Goal: Communication & Community: Answer question/provide support

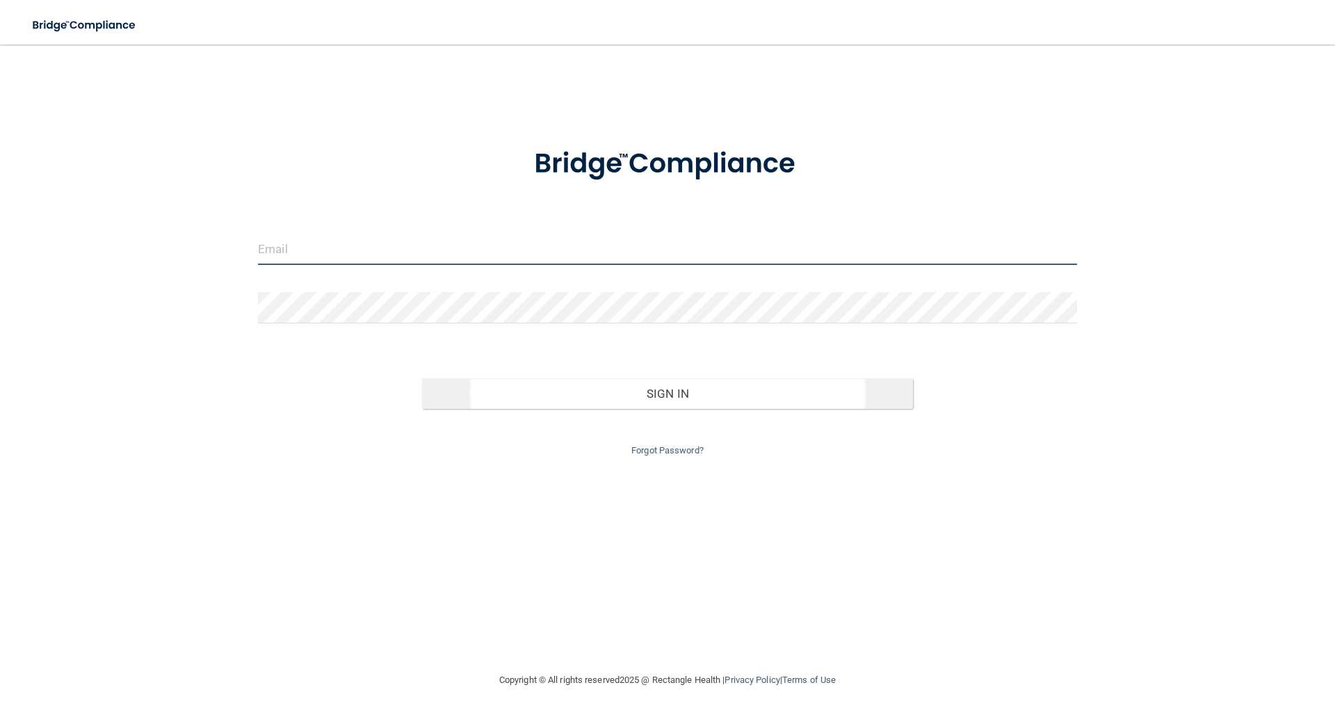
type input "[EMAIL_ADDRESS][DOMAIN_NAME]"
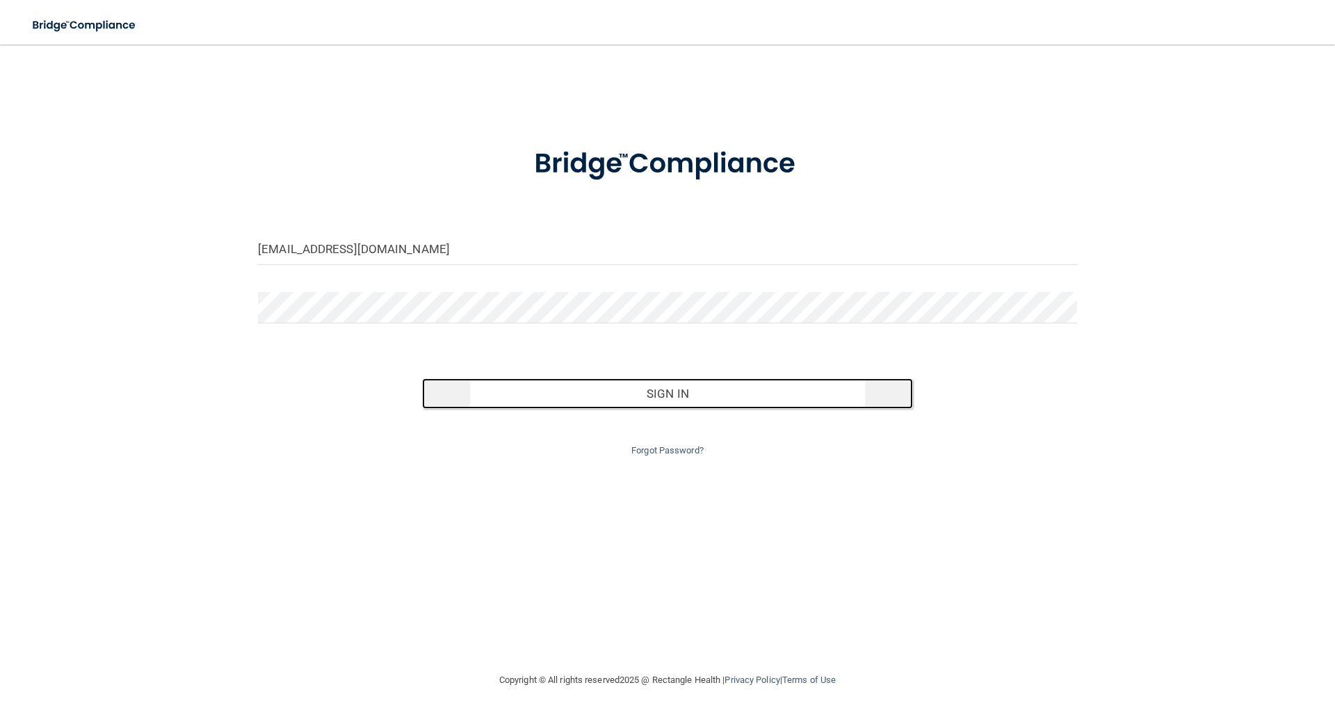
click at [692, 384] on button "Sign In" at bounding box center [668, 393] width 492 height 31
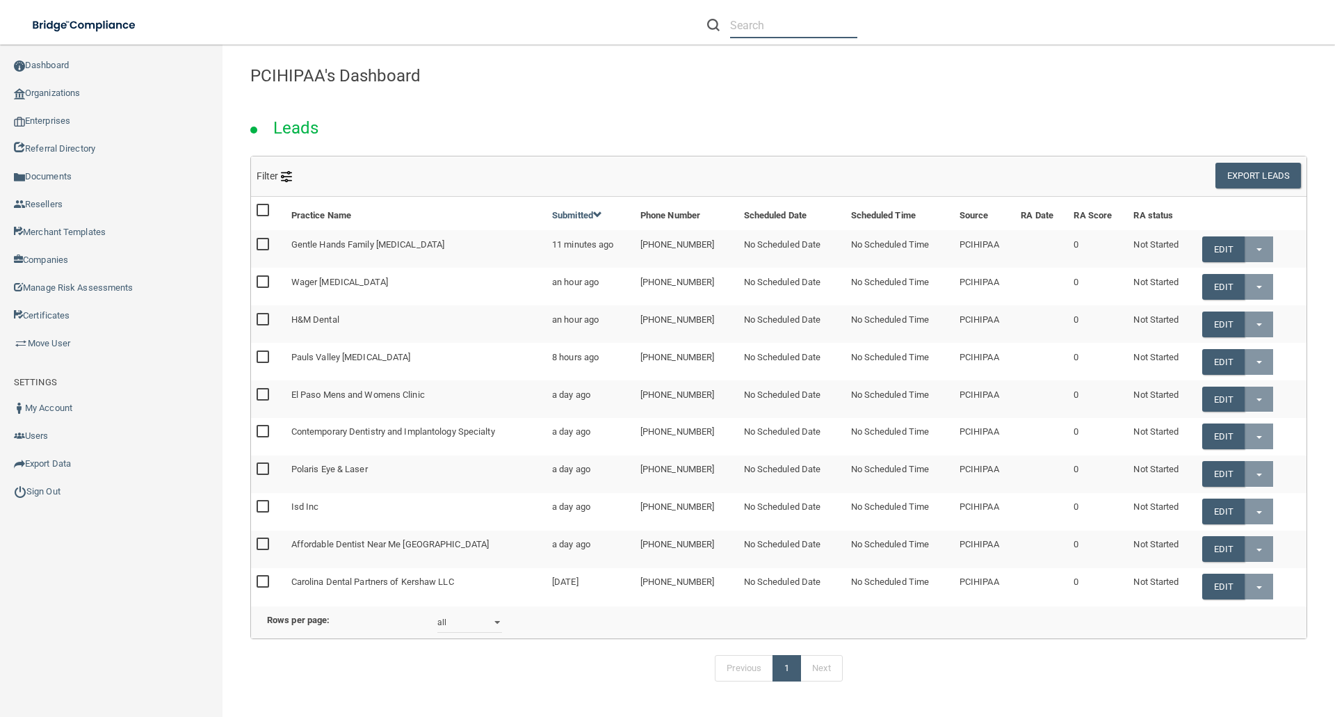
paste input "[EMAIL_ADDRESS][DOMAIN_NAME]"
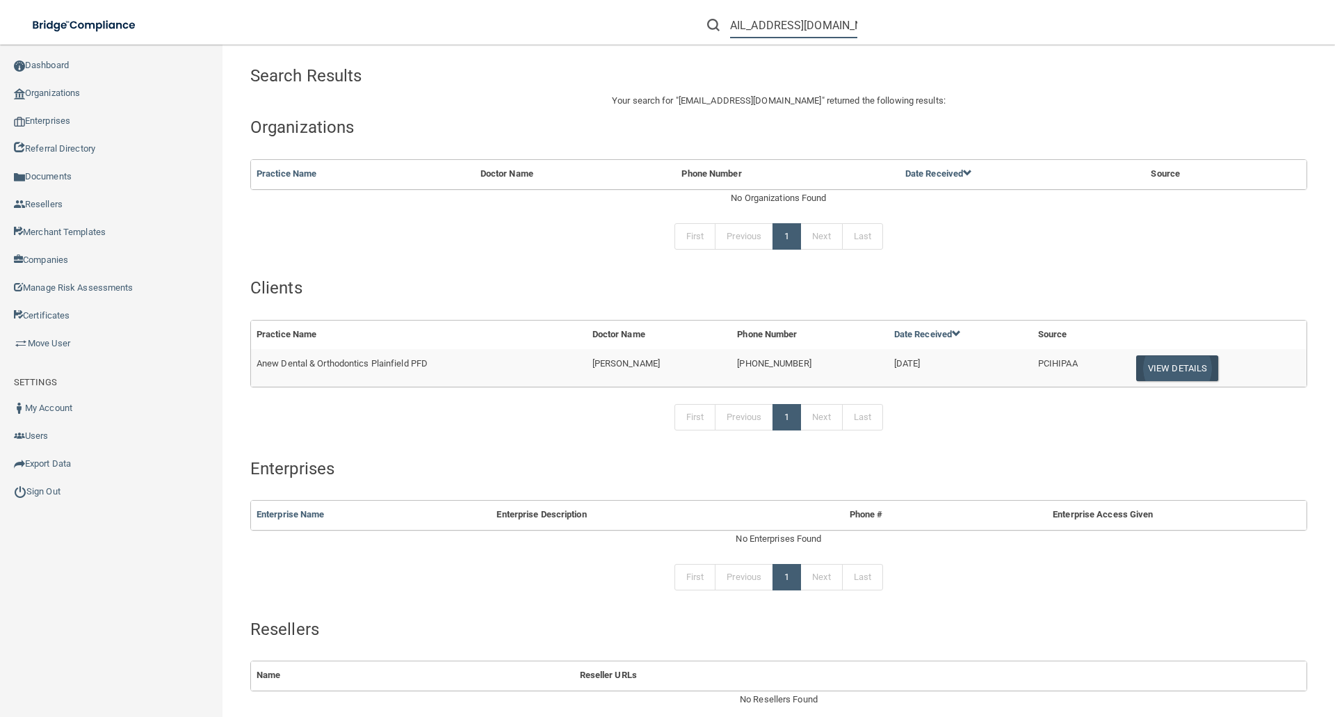
type input "[EMAIL_ADDRESS][DOMAIN_NAME]"
click at [1169, 362] on button "View Details" at bounding box center [1177, 368] width 82 height 26
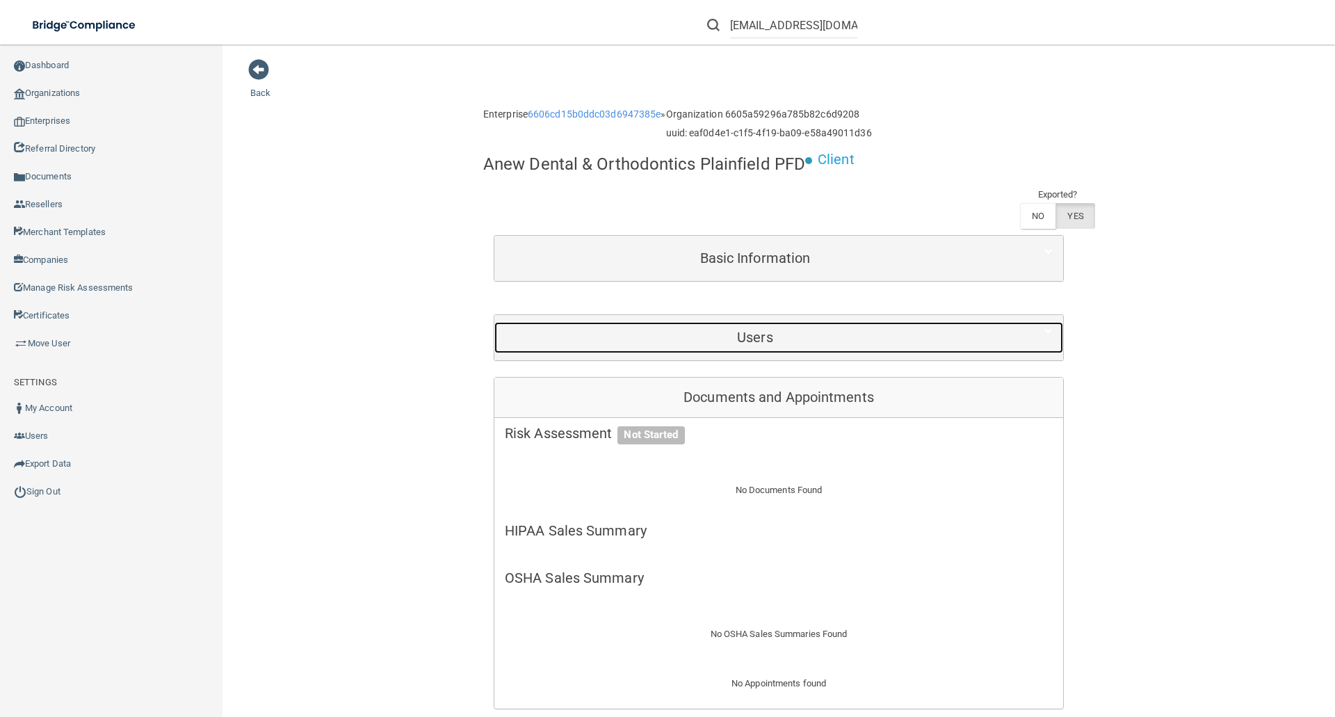
click at [752, 333] on h5 "Users" at bounding box center [755, 337] width 501 height 15
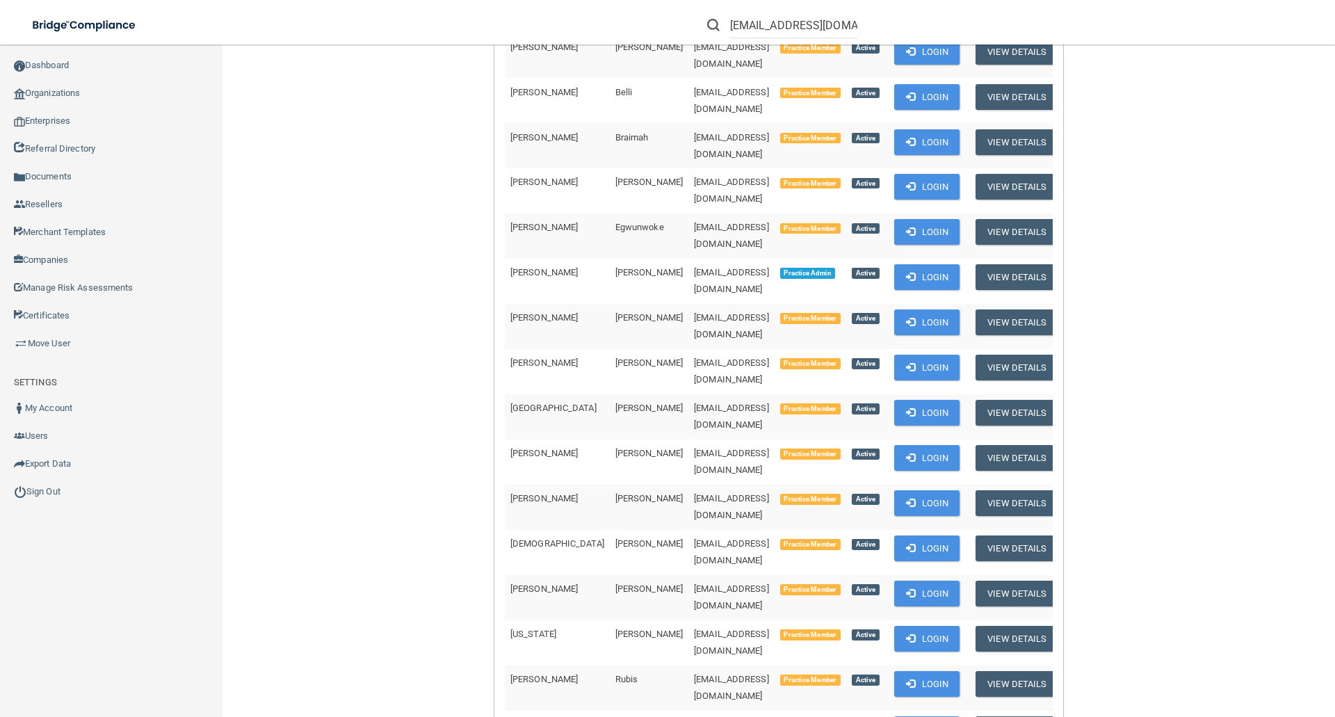
scroll to position [487, 0]
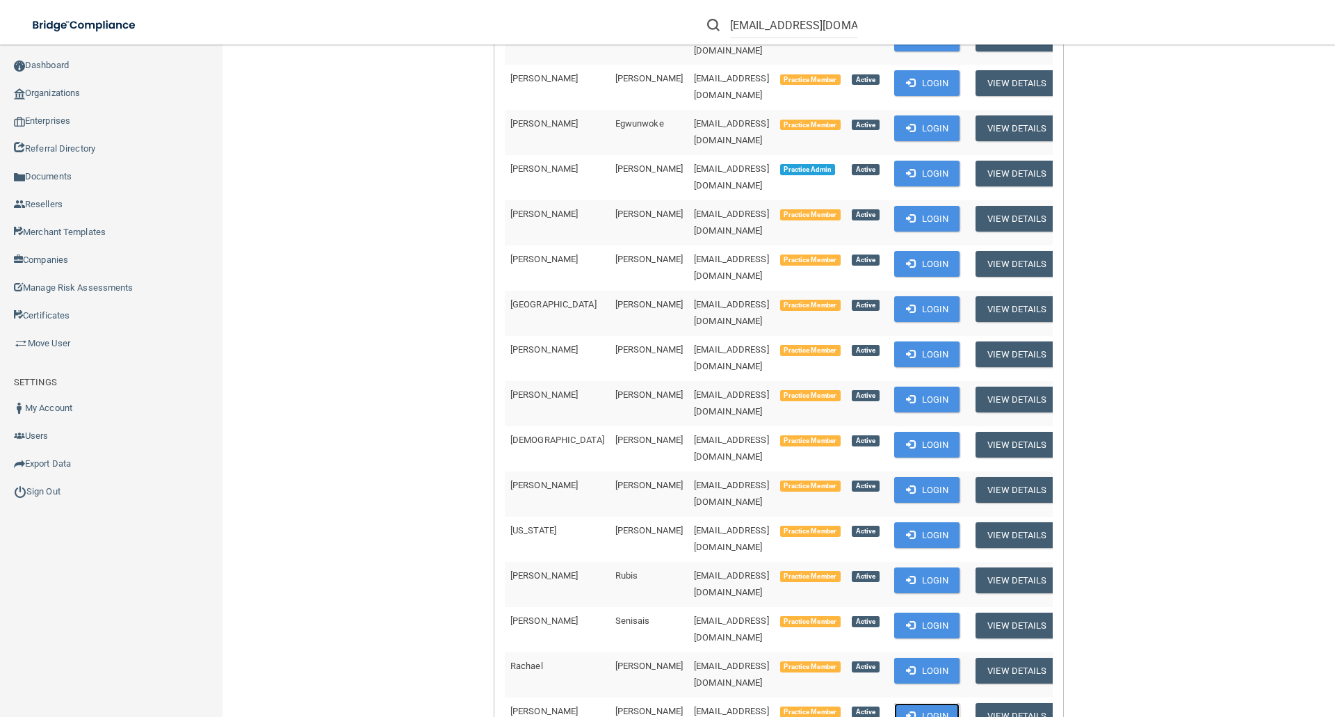
click at [918, 703] on button "Login" at bounding box center [927, 716] width 66 height 26
drag, startPoint x: 620, startPoint y: 583, endPoint x: 740, endPoint y: 590, distance: 120.5
click at [740, 697] on td "[EMAIL_ADDRESS][DOMAIN_NAME]" at bounding box center [731, 719] width 86 height 44
copy span "[EMAIL_ADDRESS][DOMAIN_NAME]"
click at [930, 161] on button "Login" at bounding box center [927, 174] width 66 height 26
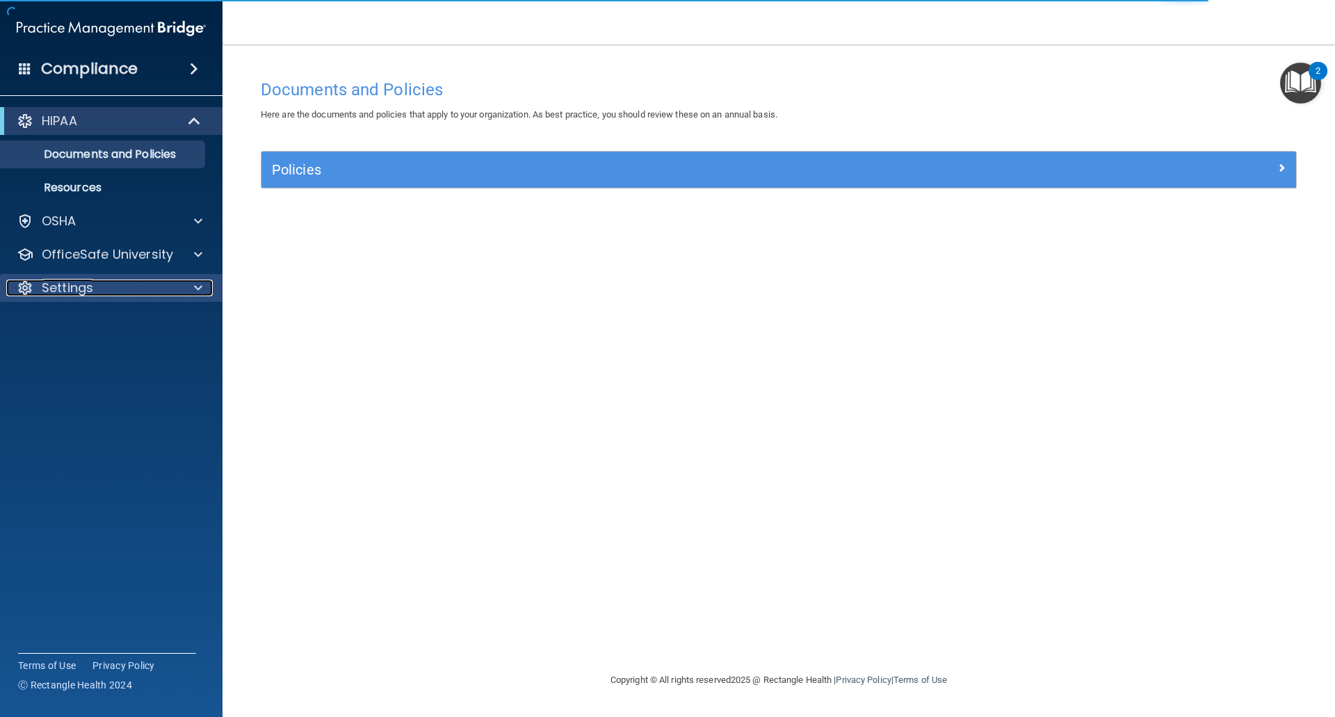
click at [59, 284] on p "Settings" at bounding box center [67, 287] width 51 height 17
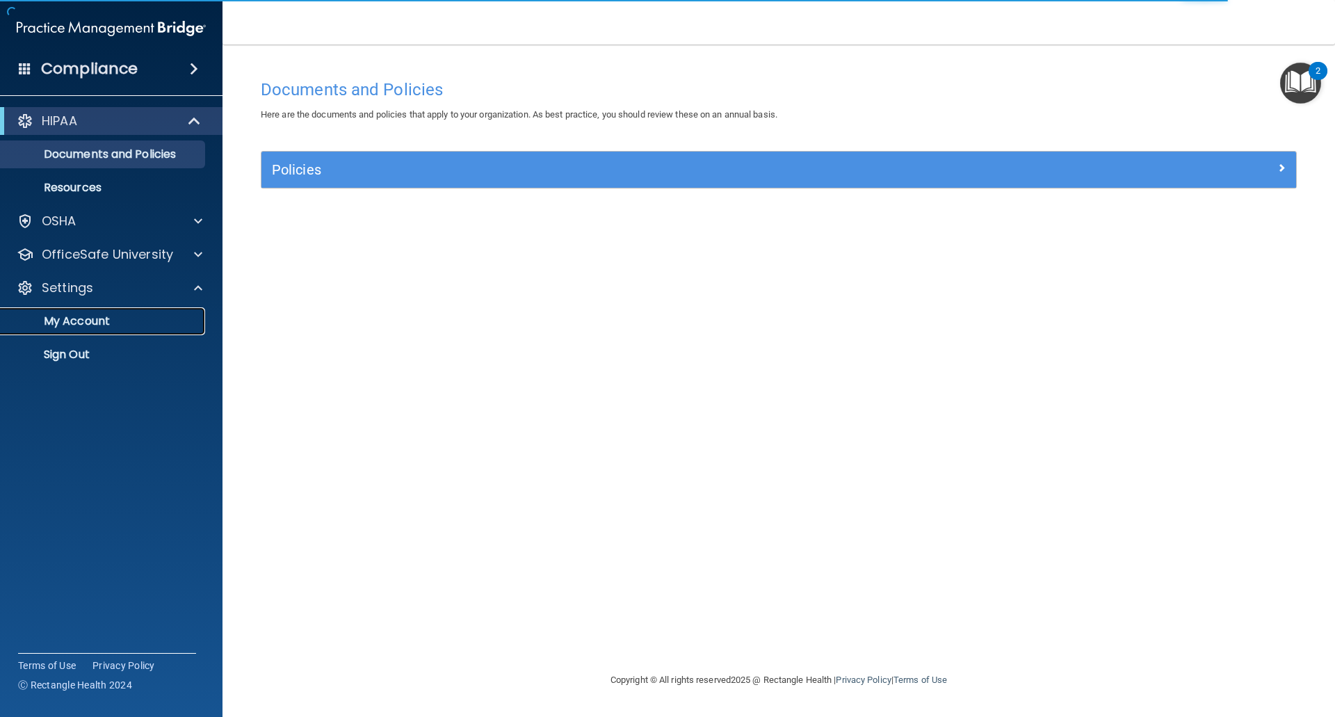
click at [65, 321] on p "My Account" at bounding box center [104, 321] width 190 height 14
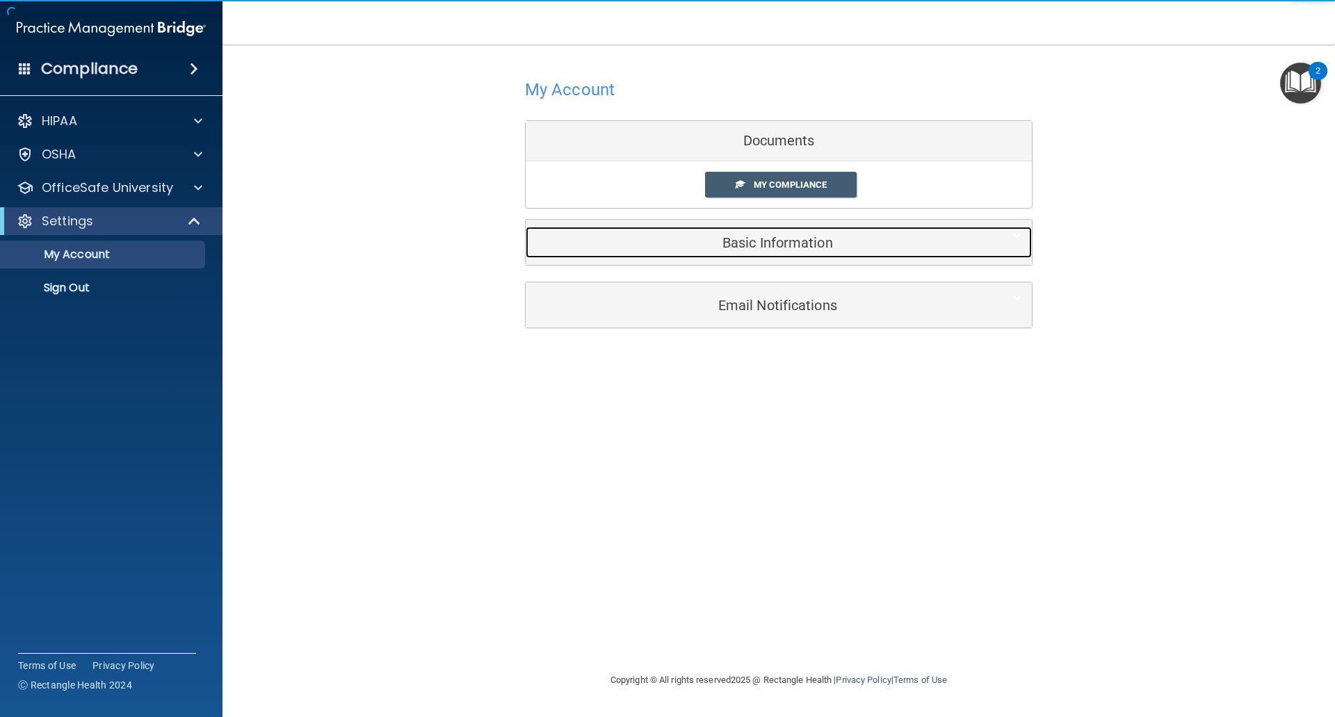
click at [781, 245] on h5 "Basic Information" at bounding box center [757, 242] width 443 height 15
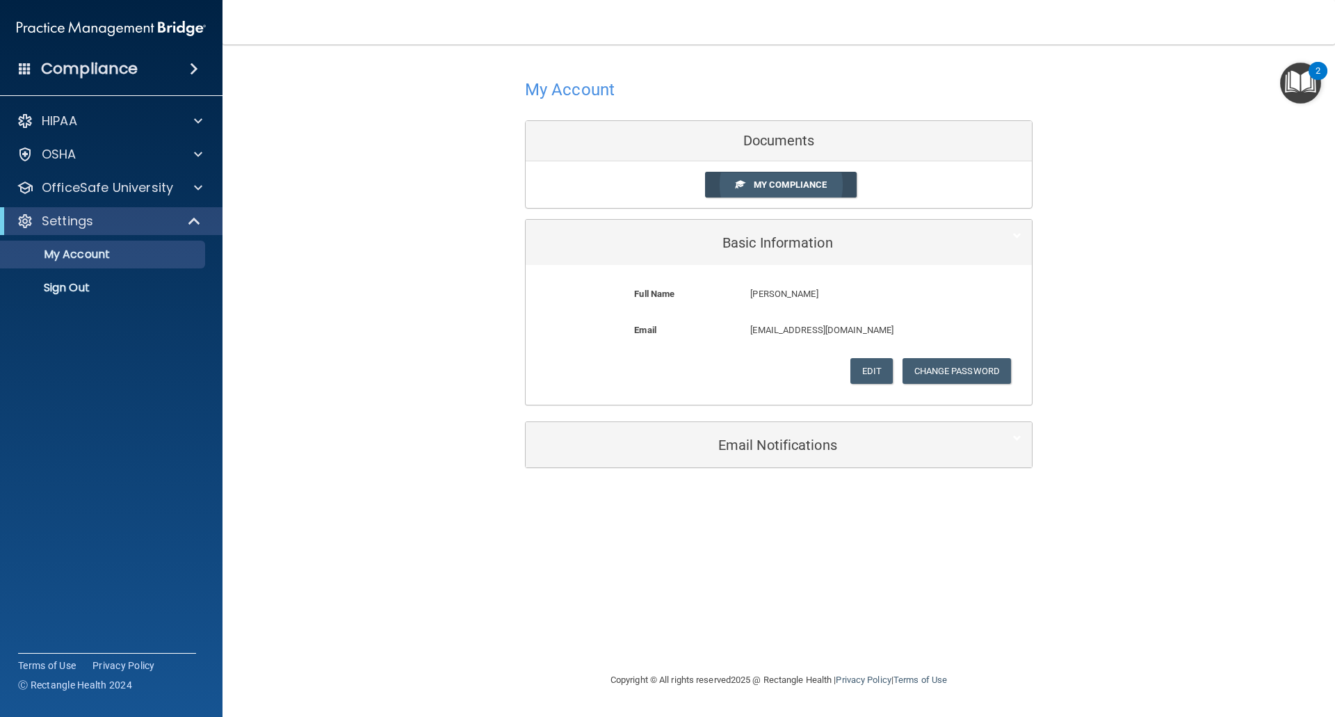
click at [786, 185] on span "My Compliance" at bounding box center [790, 184] width 73 height 10
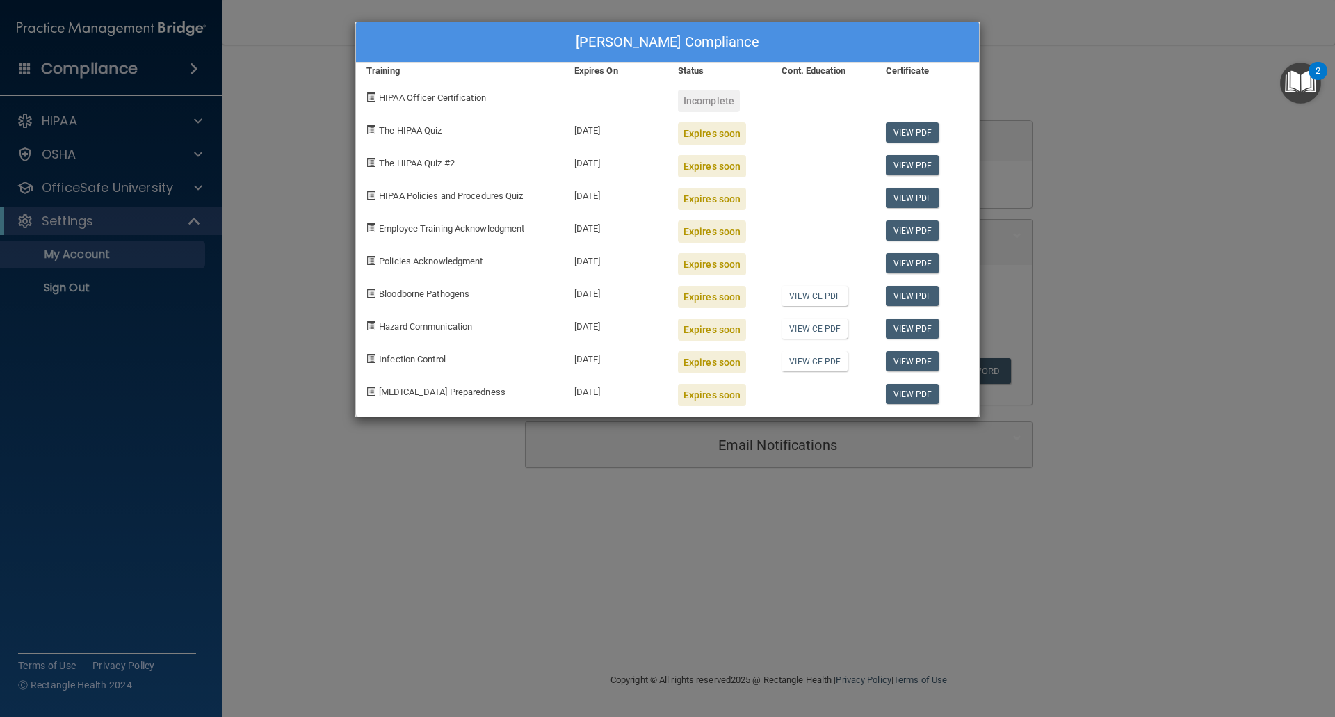
drag, startPoint x: 690, startPoint y: 565, endPoint x: 480, endPoint y: 481, distance: 226.2
click at [689, 565] on div "[PERSON_NAME] Compliance Training Expires On Status Cont. Education Certificate…" at bounding box center [667, 358] width 1335 height 717
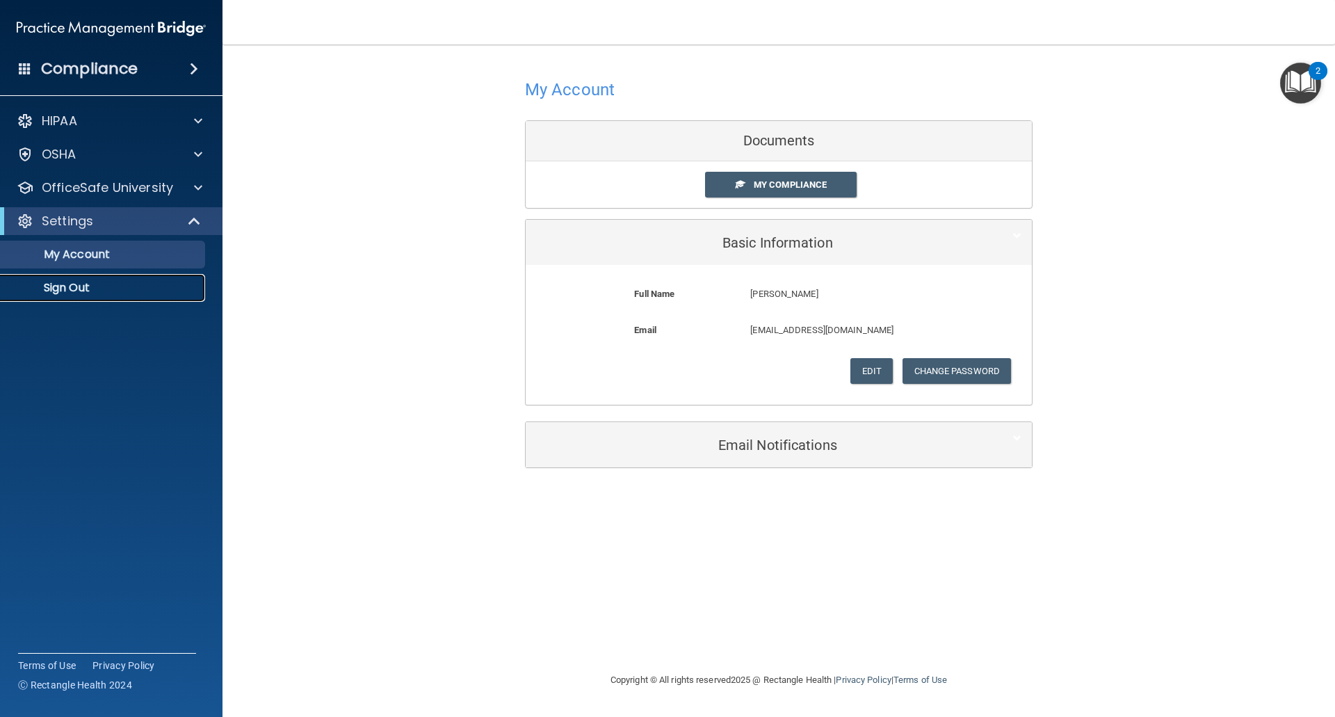
click at [78, 288] on p "Sign Out" at bounding box center [104, 288] width 190 height 14
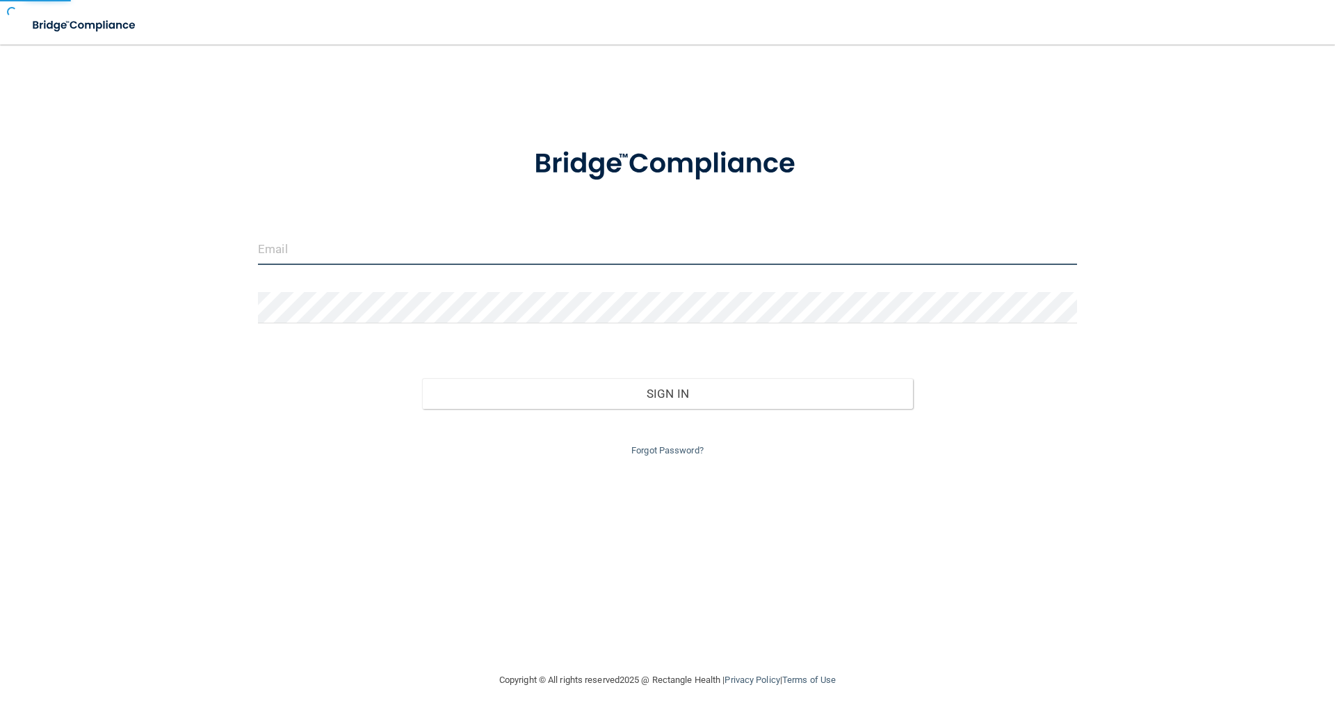
type input "[EMAIL_ADDRESS][DOMAIN_NAME]"
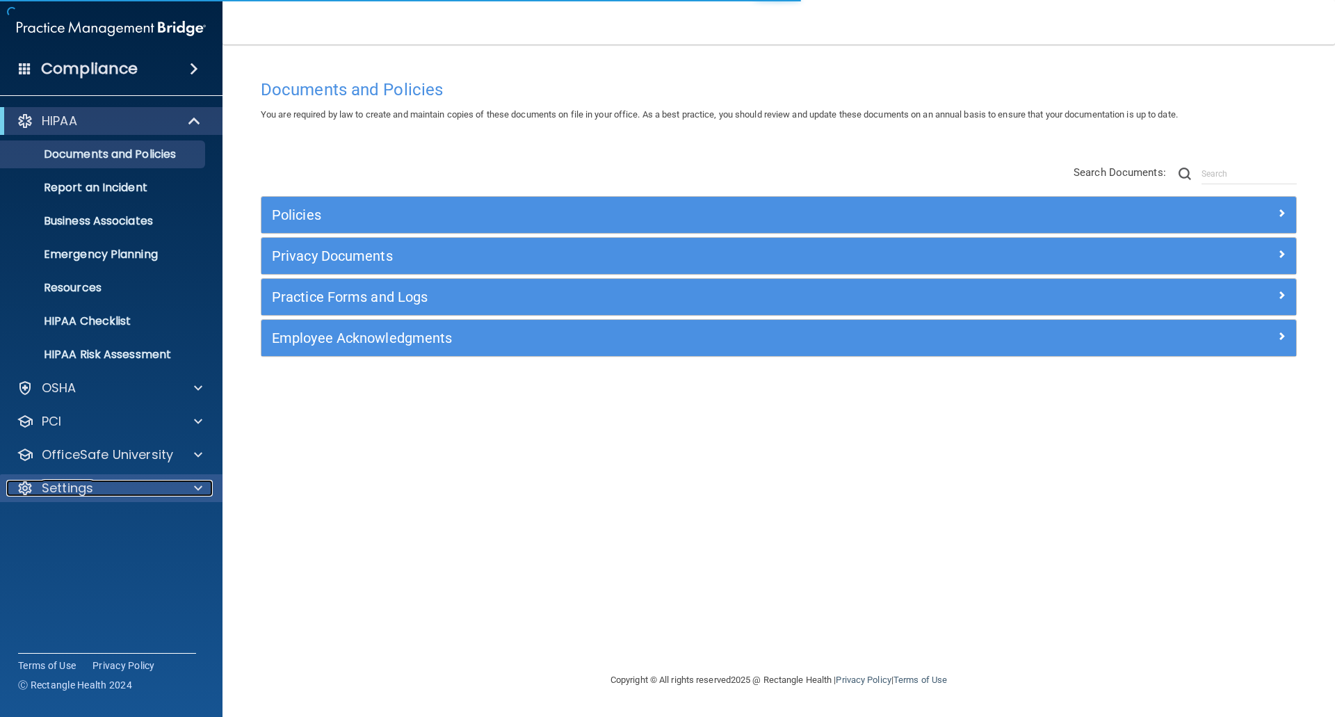
click at [80, 481] on p "Settings" at bounding box center [67, 488] width 51 height 17
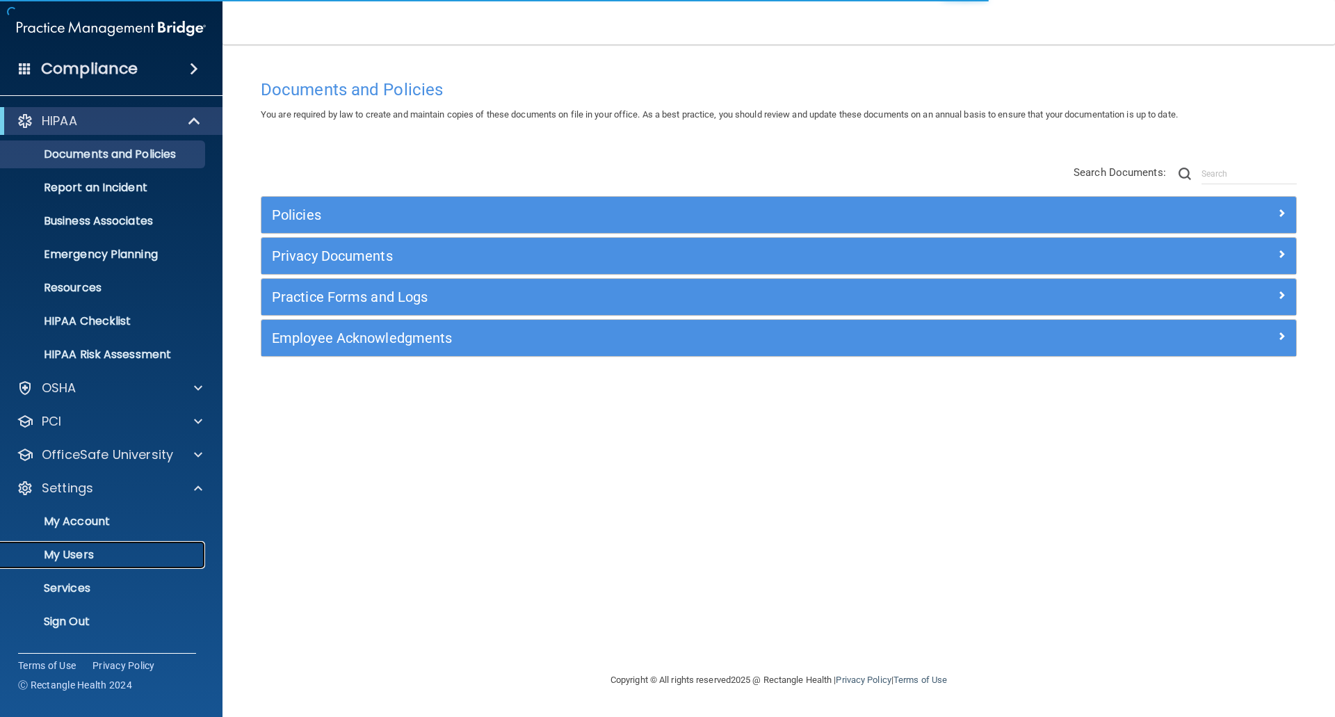
click at [75, 546] on link "My Users" at bounding box center [95, 555] width 219 height 28
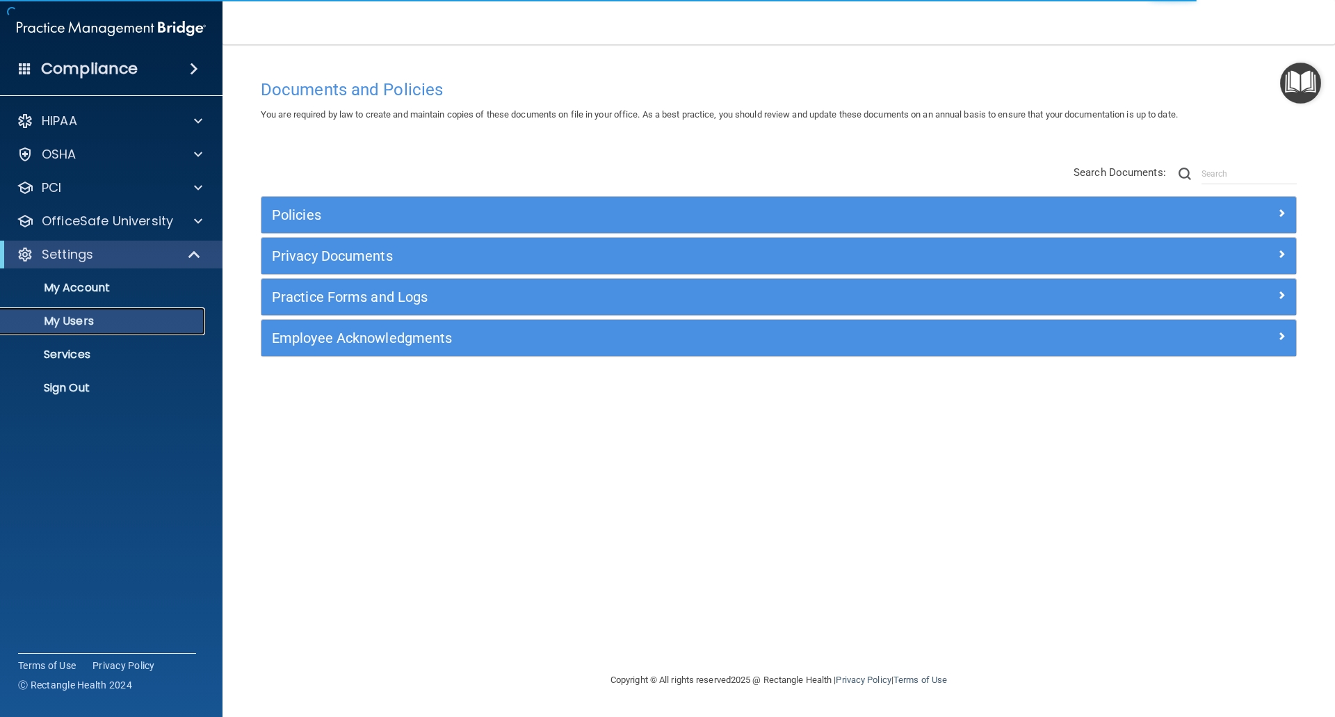
select select "20"
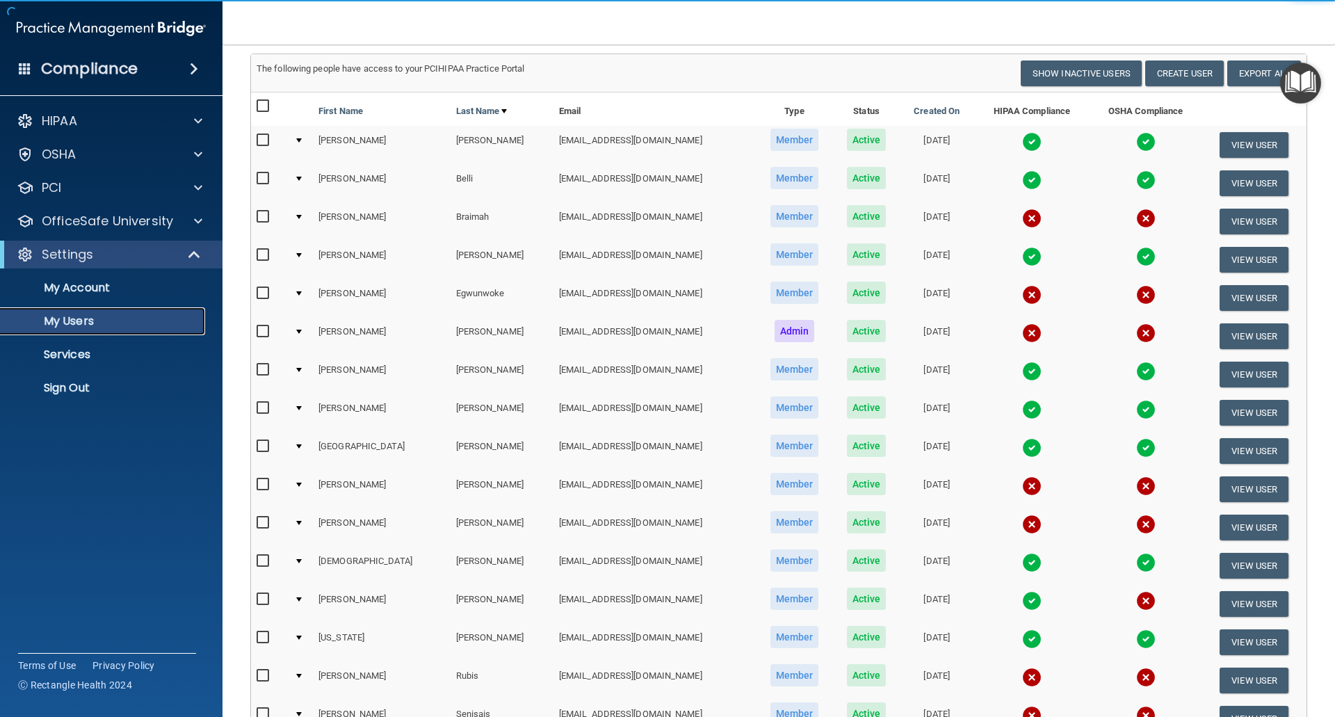
scroll to position [357, 0]
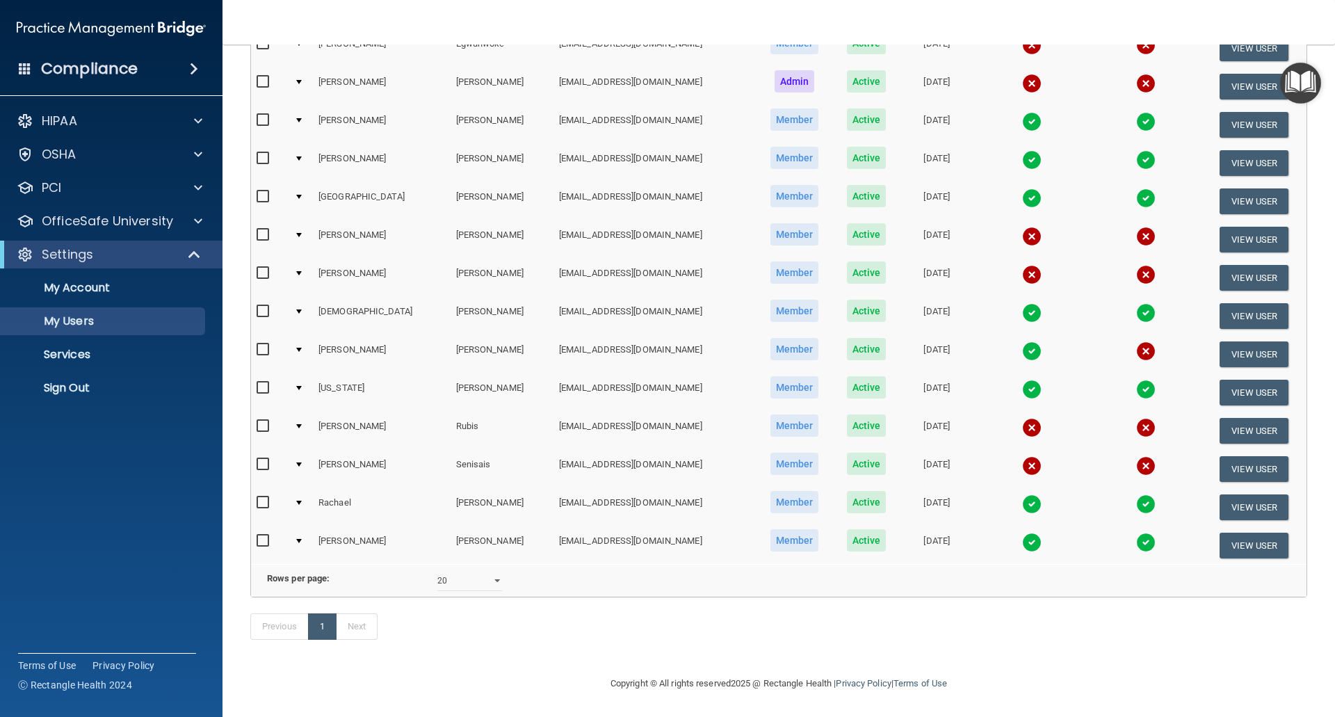
click at [1022, 533] on img at bounding box center [1031, 542] width 19 height 19
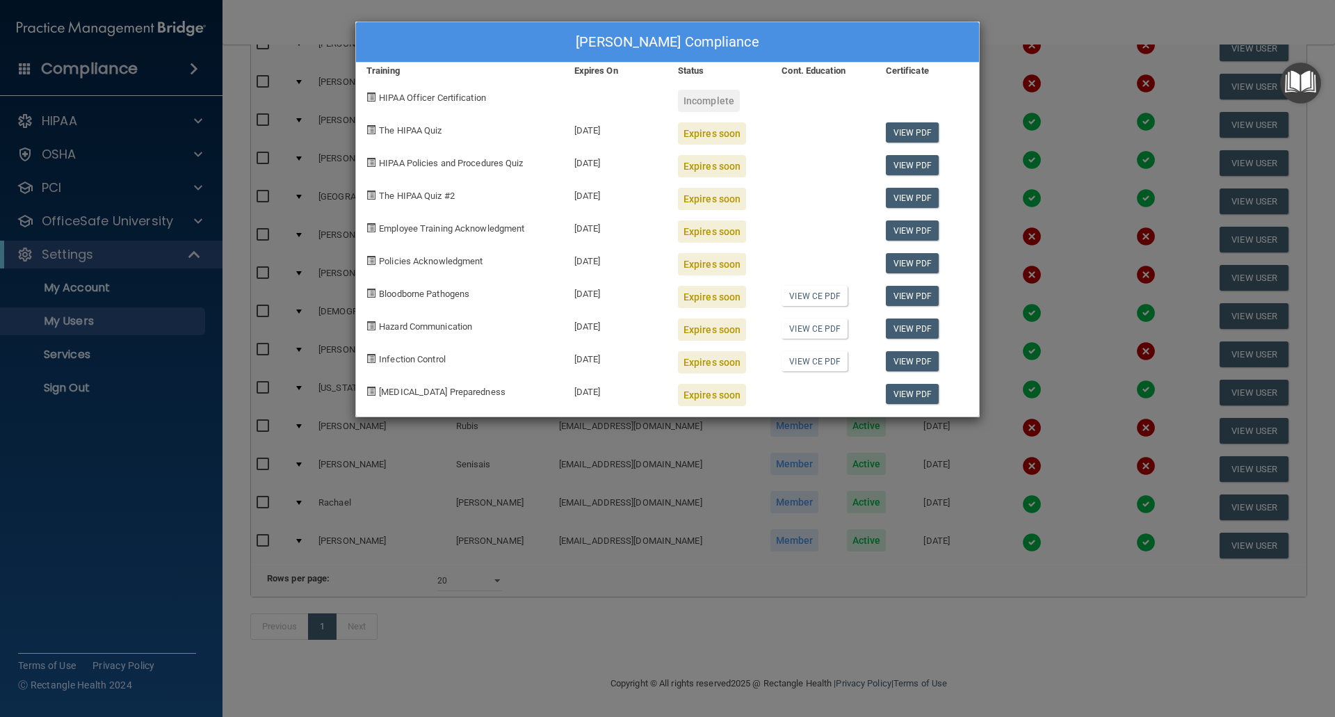
click at [691, 598] on div "Melissa Whitaker's Compliance Training Expires On Status Cont. Education Certif…" at bounding box center [667, 358] width 1335 height 717
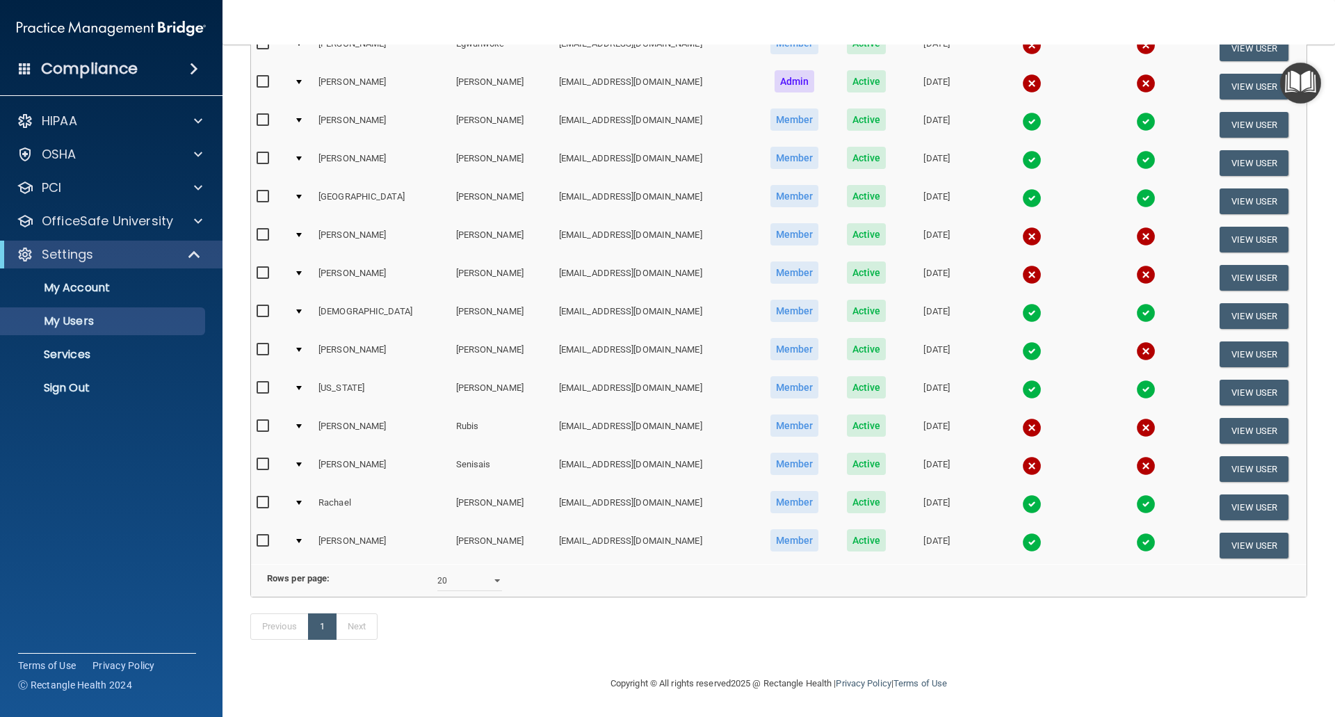
click at [264, 533] on label at bounding box center [265, 541] width 17 height 16
click at [264, 535] on input "checkbox" at bounding box center [265, 540] width 16 height 11
checkbox input "true"
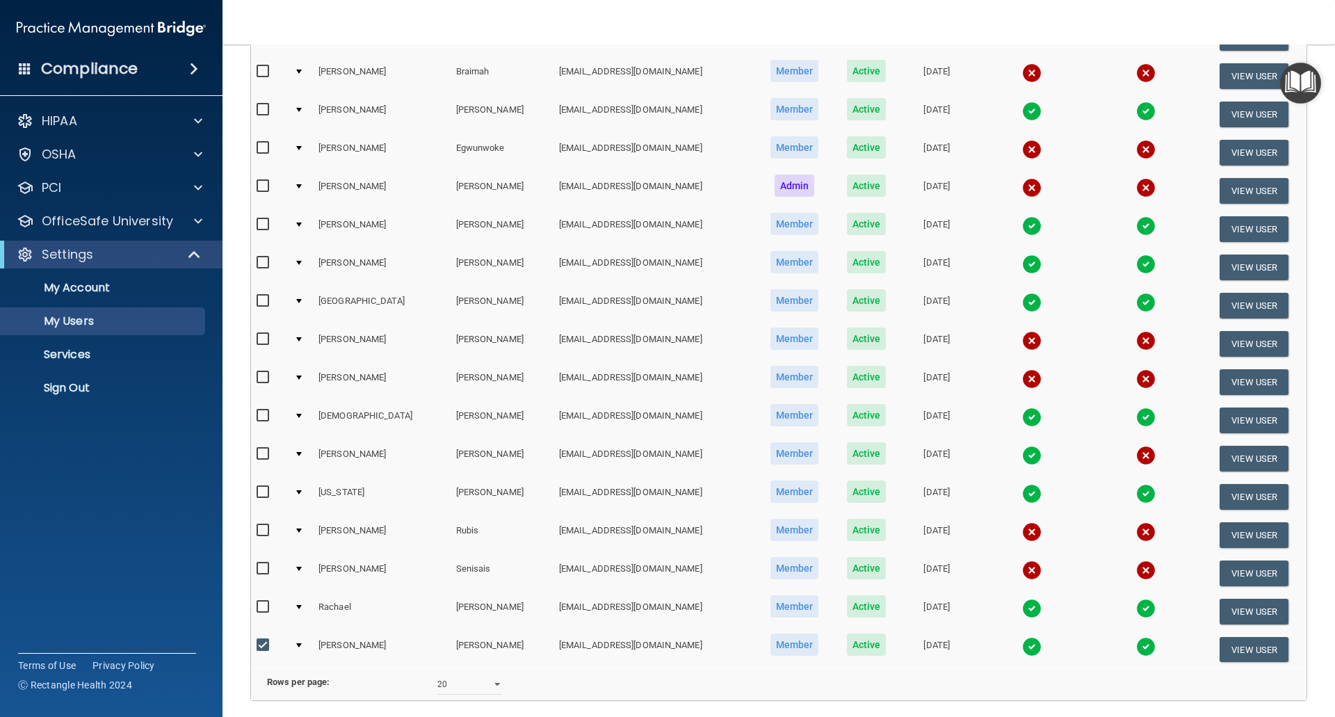
scroll to position [80, 0]
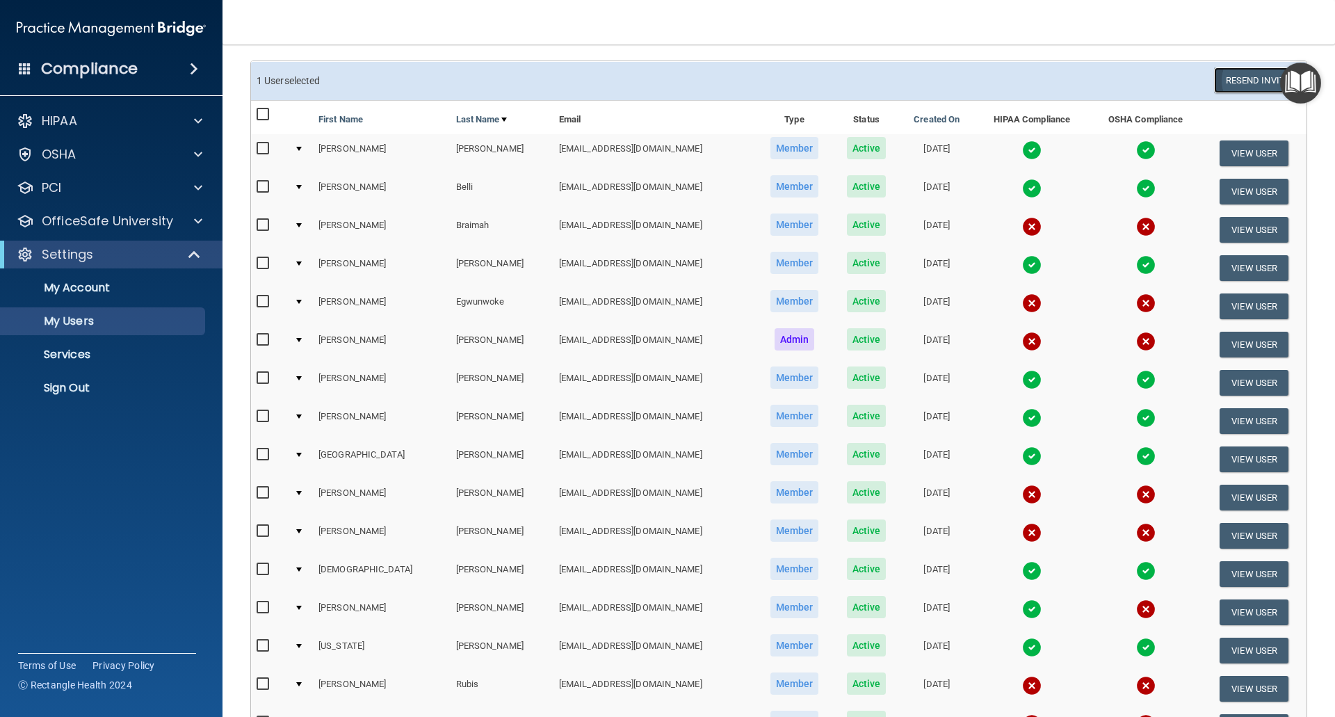
click at [1241, 85] on button "Resend Invite" at bounding box center [1257, 80] width 87 height 26
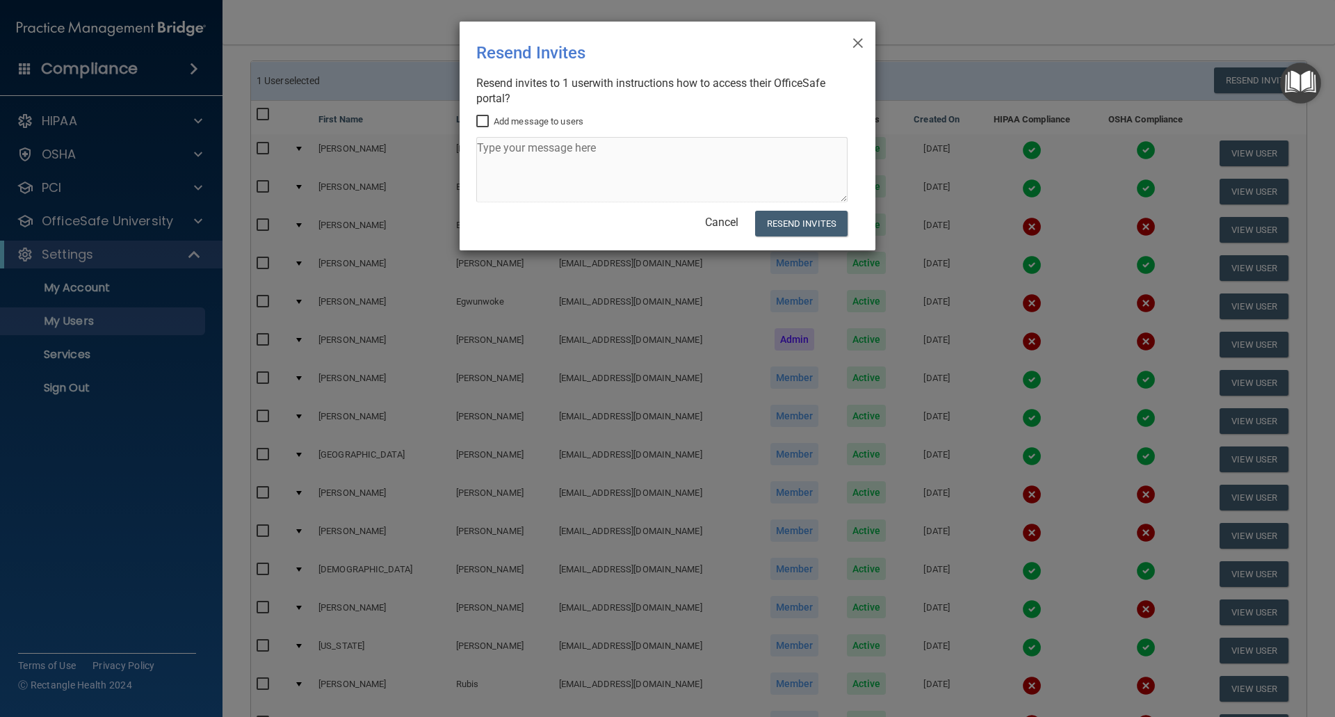
click at [481, 117] on input "Add message to users" at bounding box center [484, 121] width 16 height 11
checkbox input "true"
click at [488, 151] on textarea at bounding box center [661, 169] width 371 height 65
type textarea "Hi Melissa! Here is your invite to log into the OfficeSafe Portal to complete y…"
click at [797, 223] on button "Resend Invites" at bounding box center [801, 224] width 92 height 26
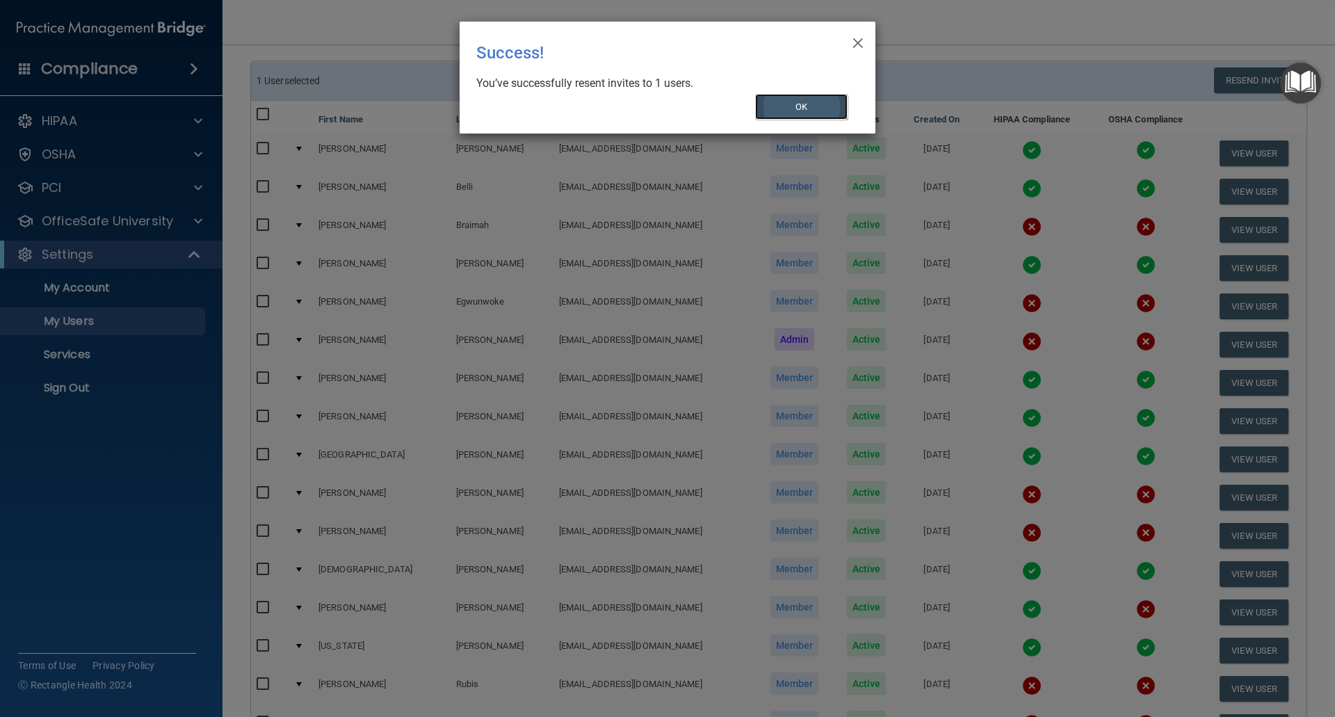
click at [795, 111] on button "OK" at bounding box center [801, 107] width 93 height 26
